Goal: Navigation & Orientation: Understand site structure

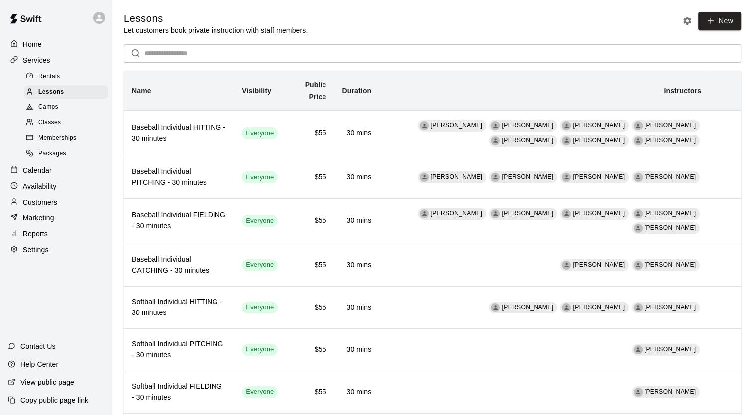
click at [71, 49] on div "Home" at bounding box center [56, 44] width 96 height 15
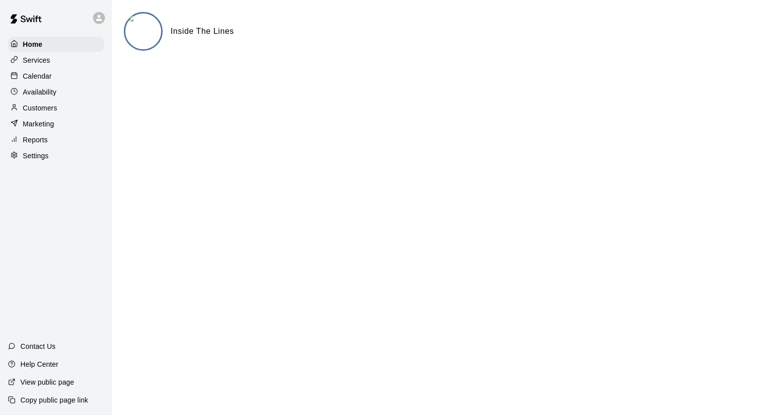
click at [46, 84] on div "Calendar" at bounding box center [56, 76] width 96 height 15
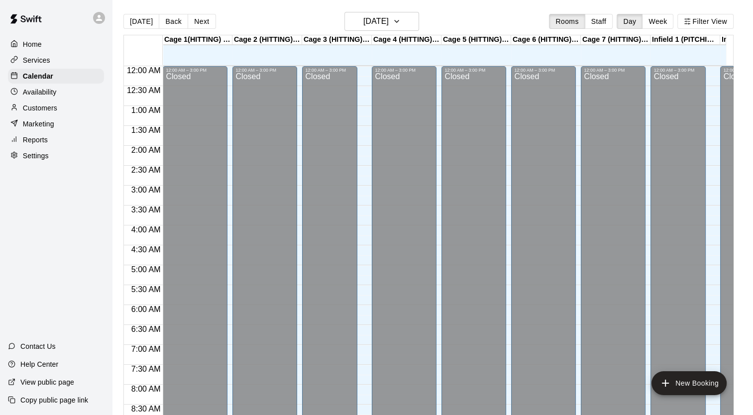
scroll to position [499, 0]
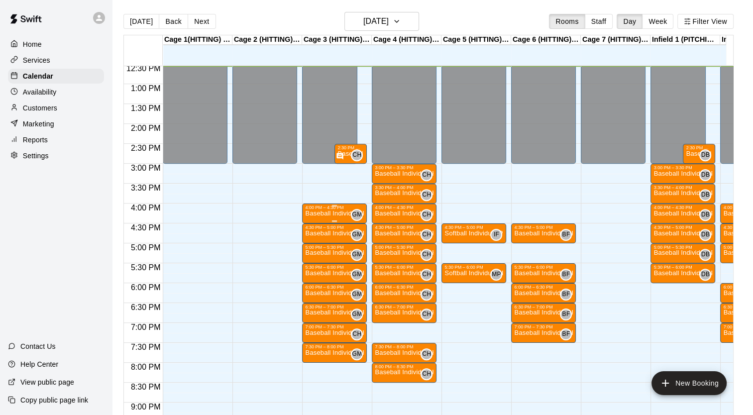
click at [323, 213] on p "Baseball Individual HITTING - 30 minutes" at bounding box center [334, 213] width 59 height 0
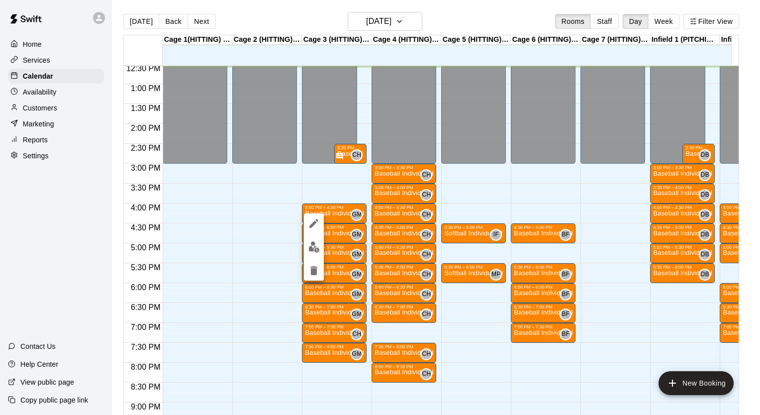
click at [332, 210] on div at bounding box center [380, 207] width 760 height 415
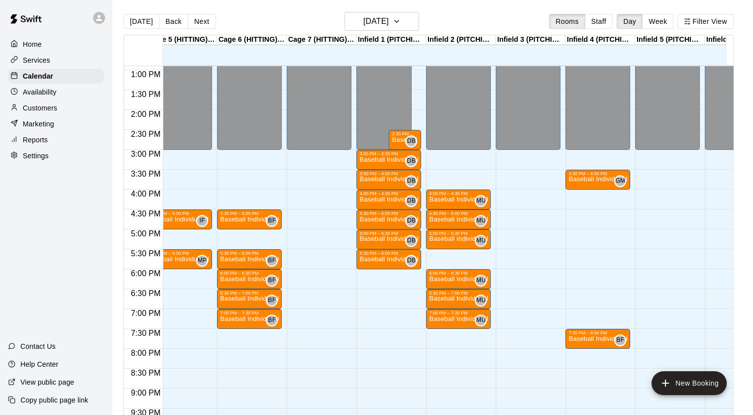
scroll to position [0, 0]
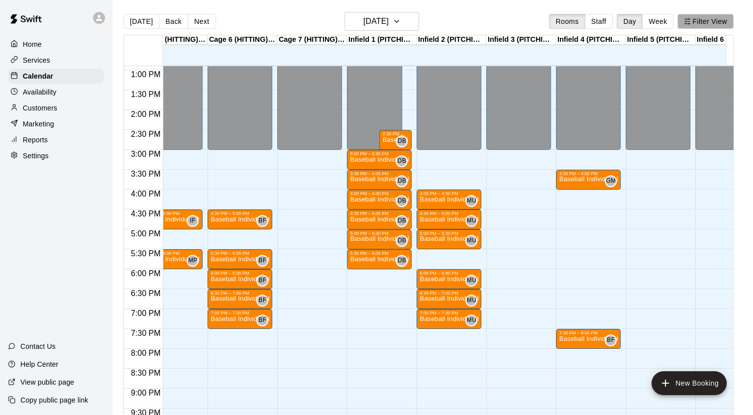
click at [706, 21] on button "Filter View" at bounding box center [705, 21] width 56 height 15
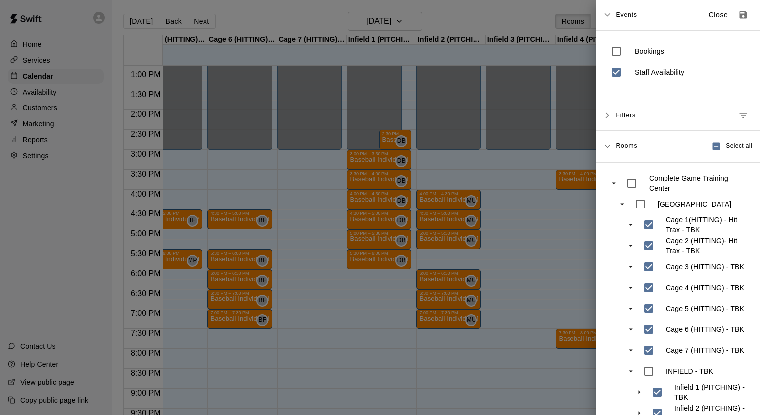
click at [523, 18] on div at bounding box center [380, 207] width 760 height 415
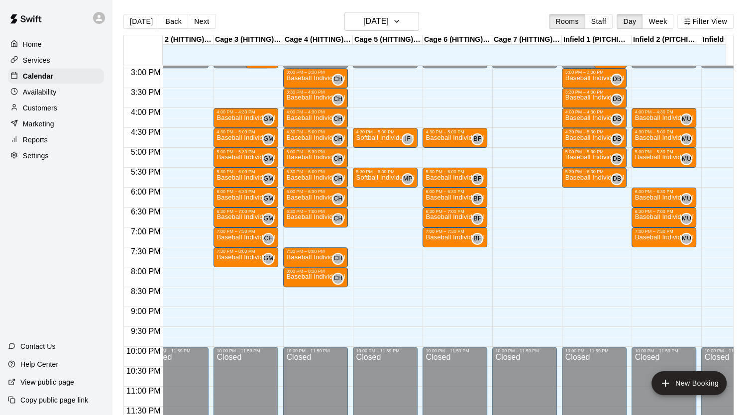
scroll to position [602, 233]
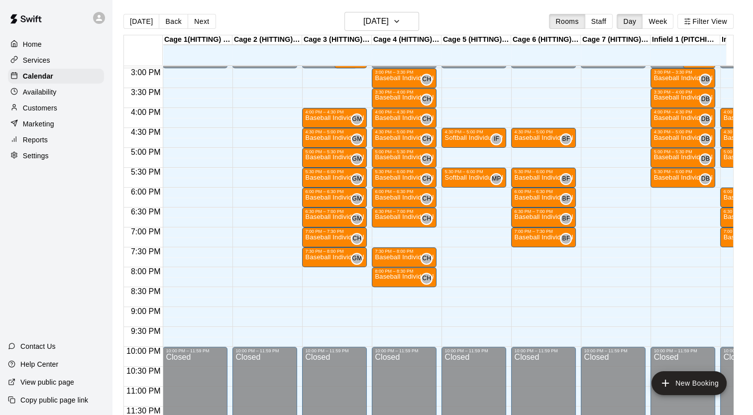
click at [45, 99] on div "Availability" at bounding box center [56, 92] width 96 height 15
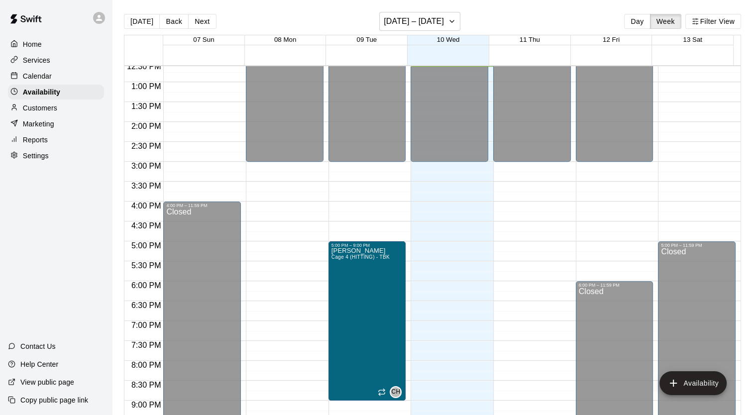
click at [48, 109] on p "Customers" at bounding box center [40, 108] width 34 height 10
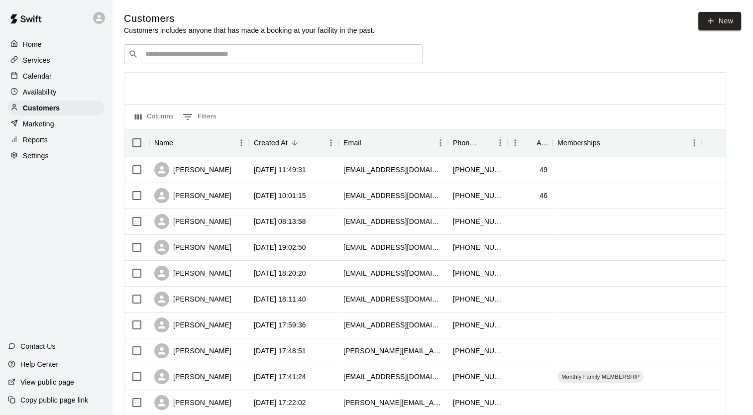
click at [42, 164] on div "Home Services Calendar Availability Customers Marketing Reports Settings" at bounding box center [56, 100] width 112 height 128
click at [44, 163] on div "Settings" at bounding box center [56, 155] width 96 height 15
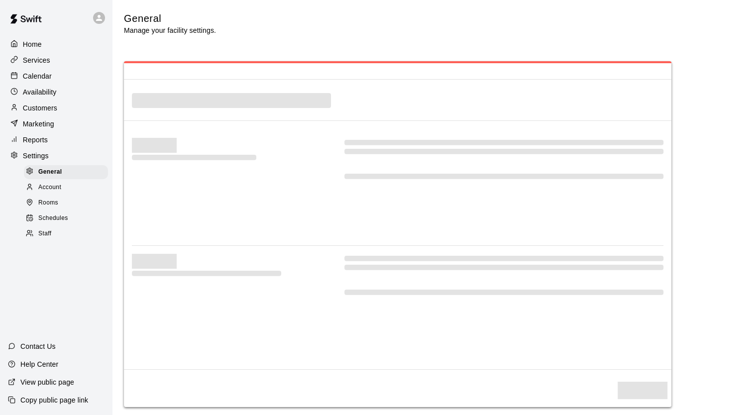
select select "**"
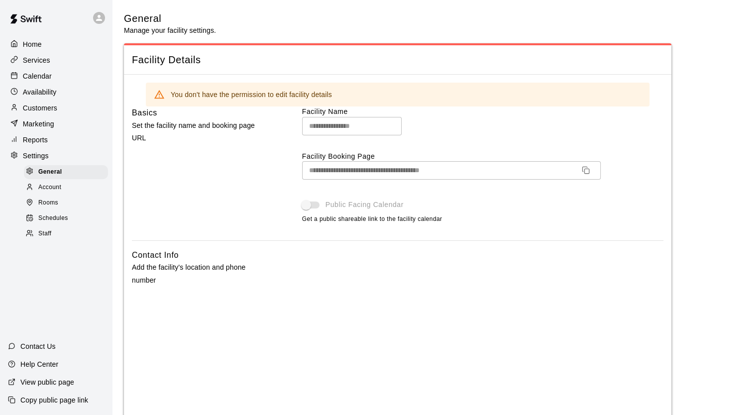
click at [54, 190] on span "Account" at bounding box center [49, 188] width 23 height 10
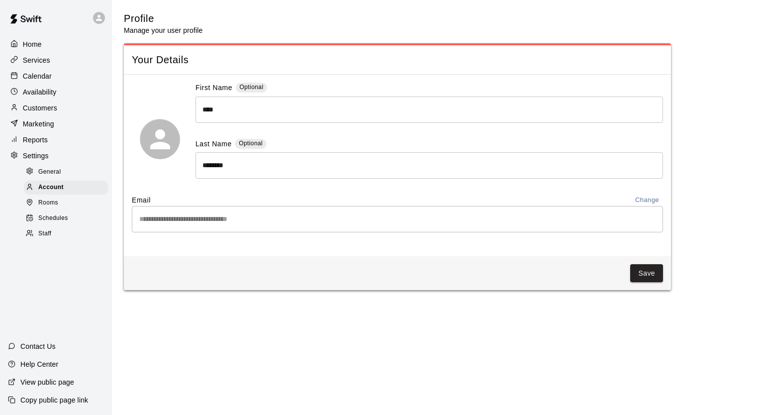
click at [58, 205] on div "Rooms" at bounding box center [66, 203] width 84 height 14
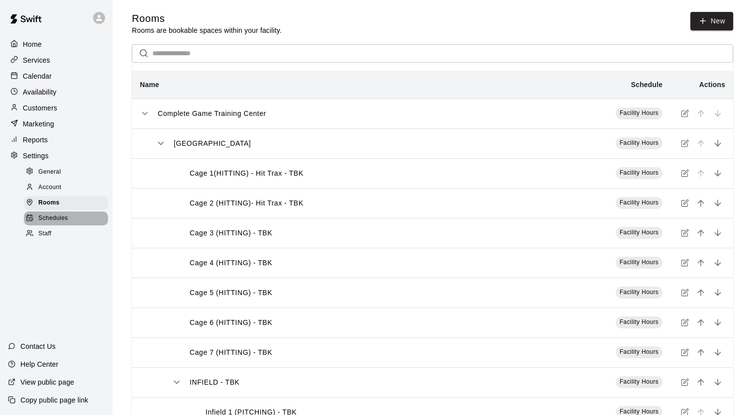
click at [68, 223] on div "Schedules" at bounding box center [66, 218] width 84 height 14
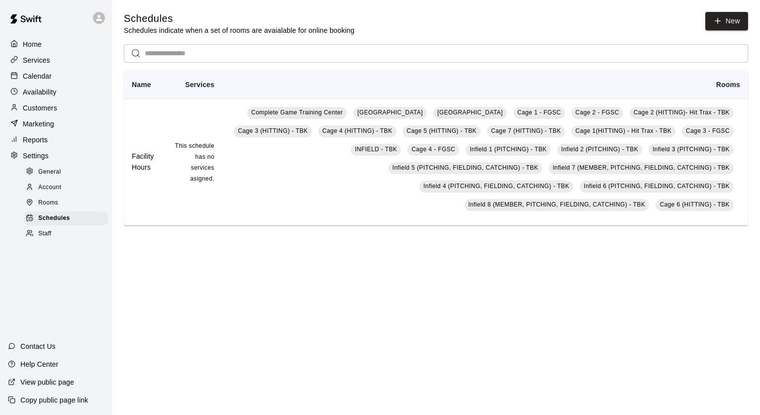
click at [60, 241] on div "Staff" at bounding box center [66, 234] width 84 height 14
